Goal: Book appointment/travel/reservation

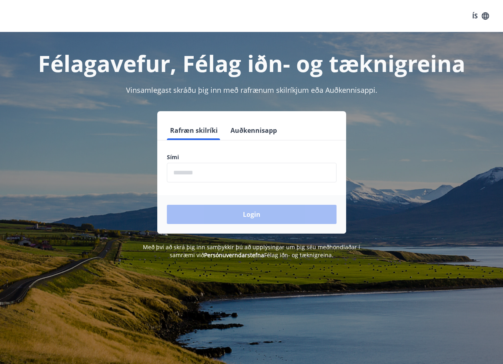
click at [209, 172] on input "phone" at bounding box center [252, 173] width 170 height 20
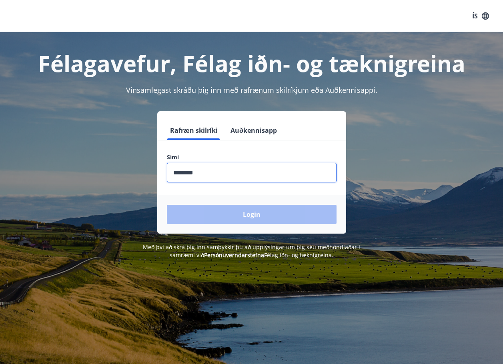
click at [247, 213] on div "Login" at bounding box center [251, 214] width 189 height 38
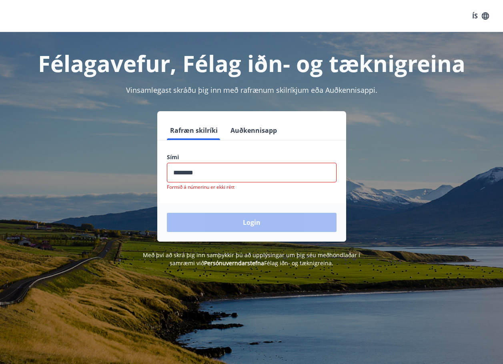
click at [204, 172] on input "phone" at bounding box center [252, 173] width 170 height 20
type input "*"
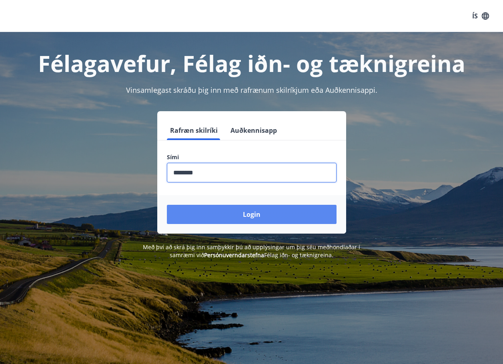
type input "********"
click at [247, 214] on button "Login" at bounding box center [252, 214] width 170 height 19
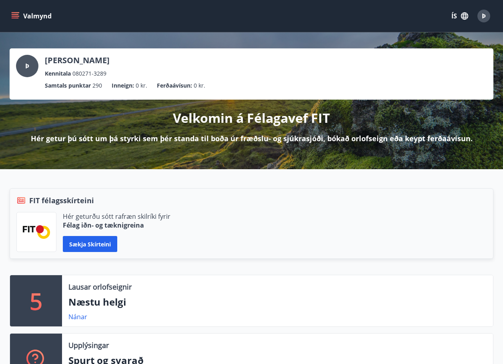
click at [16, 12] on icon "menu" at bounding box center [16, 12] width 9 height 1
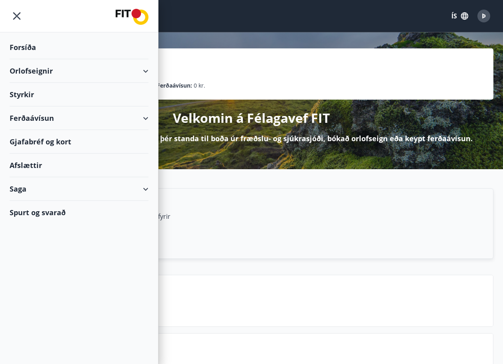
click at [38, 72] on div "Orlofseignir" at bounding box center [79, 71] width 139 height 24
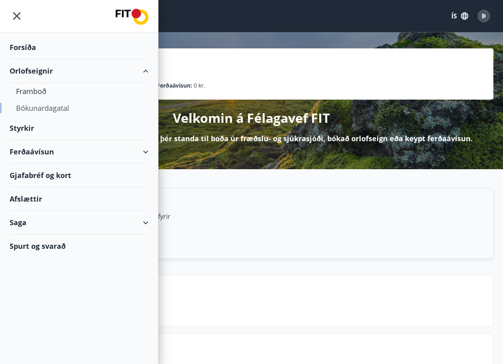
click at [42, 107] on div "Bókunardagatal" at bounding box center [79, 108] width 126 height 17
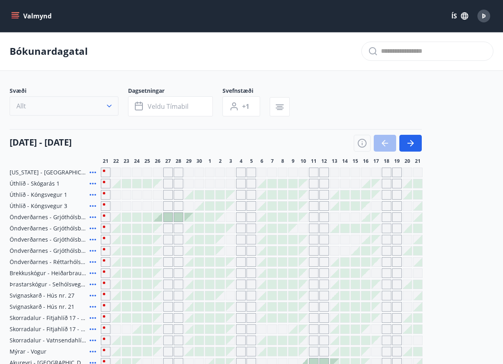
click at [109, 105] on icon "button" at bounding box center [109, 106] width 8 height 8
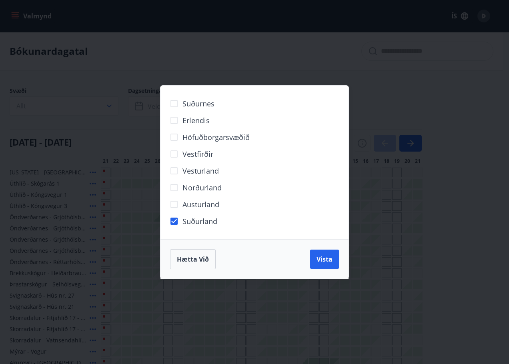
click at [327, 262] on span "Vista" at bounding box center [325, 259] width 16 height 9
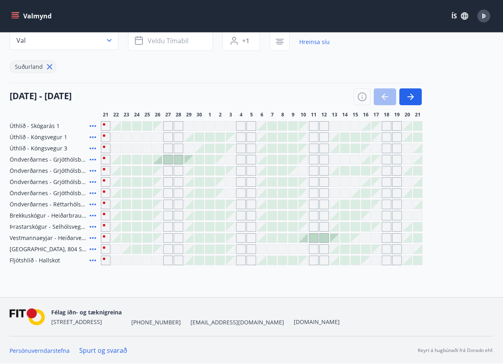
scroll to position [66, 0]
click at [36, 239] on span "Vestmannaeyjar - Heiðarvegur 7" at bounding box center [48, 238] width 77 height 8
click at [410, 94] on icon "button" at bounding box center [411, 97] width 10 height 10
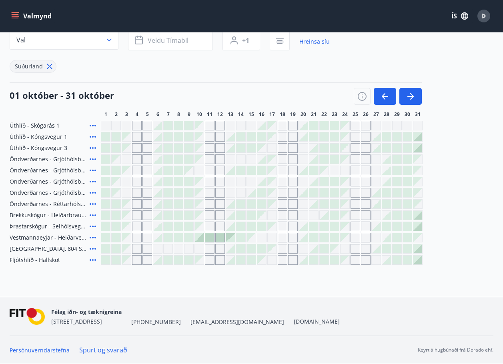
click at [130, 239] on div "Gráir dagar eru ekki bókanlegir" at bounding box center [126, 237] width 9 height 9
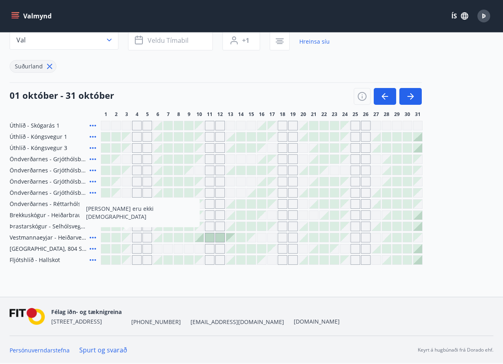
click at [202, 239] on div at bounding box center [199, 237] width 9 height 9
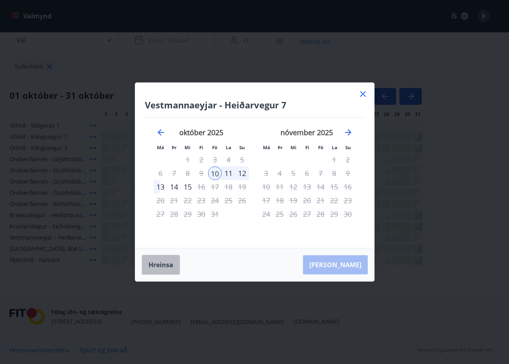
click at [161, 263] on button "Hreinsa" at bounding box center [161, 265] width 38 height 20
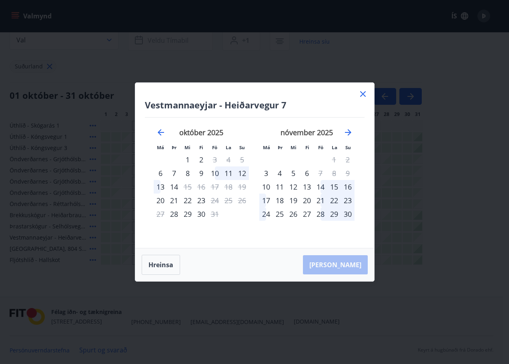
click at [363, 93] on icon at bounding box center [363, 94] width 10 height 10
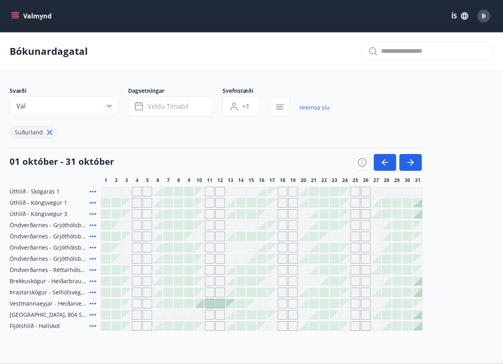
scroll to position [0, 0]
click at [109, 104] on icon "button" at bounding box center [109, 106] width 8 height 8
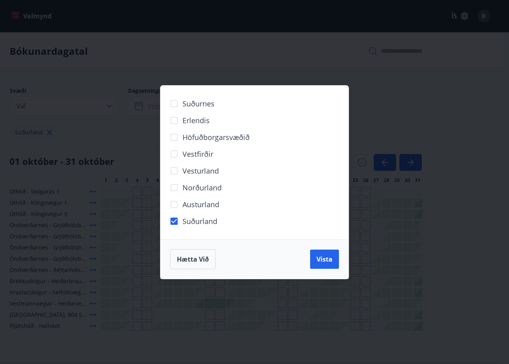
click at [189, 50] on div "Suðurnes Erlendis Höfuðborgarsvæðið [GEOGRAPHIC_DATA] [GEOGRAPHIC_DATA] [GEOGRA…" at bounding box center [254, 182] width 509 height 364
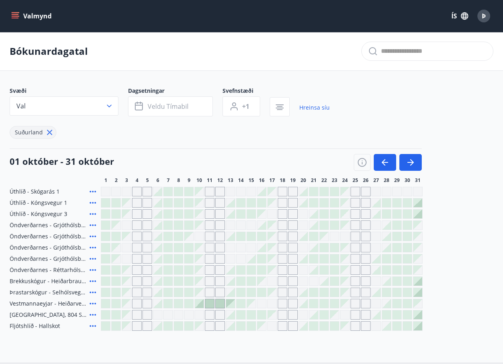
click at [14, 14] on icon "menu" at bounding box center [15, 14] width 7 height 1
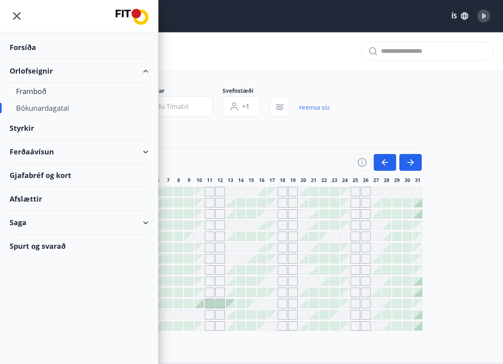
click at [147, 71] on div "Orlofseignir" at bounding box center [79, 71] width 139 height 24
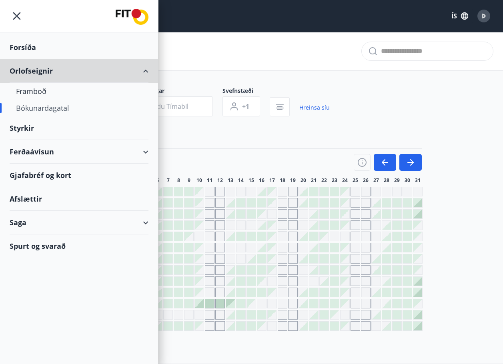
click at [144, 70] on div "Orlofseignir" at bounding box center [79, 71] width 139 height 24
click at [24, 46] on div "Forsíða" at bounding box center [79, 48] width 139 height 24
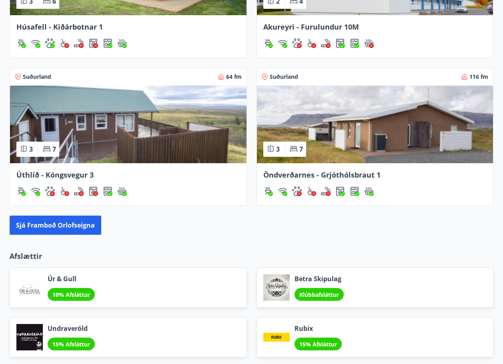
scroll to position [765, 0]
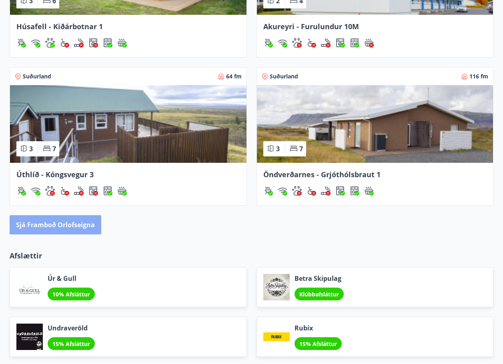
click at [63, 225] on button "Sjá framboð orlofseigna" at bounding box center [56, 224] width 92 height 19
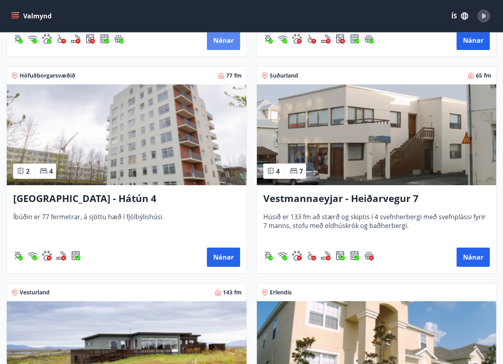
scroll to position [983, 0]
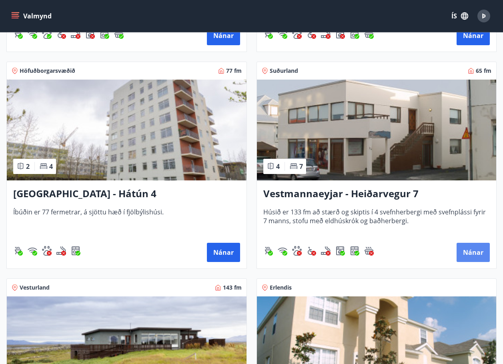
click at [475, 252] on button "Nánar" at bounding box center [473, 252] width 33 height 19
